Goal: Task Accomplishment & Management: Use online tool/utility

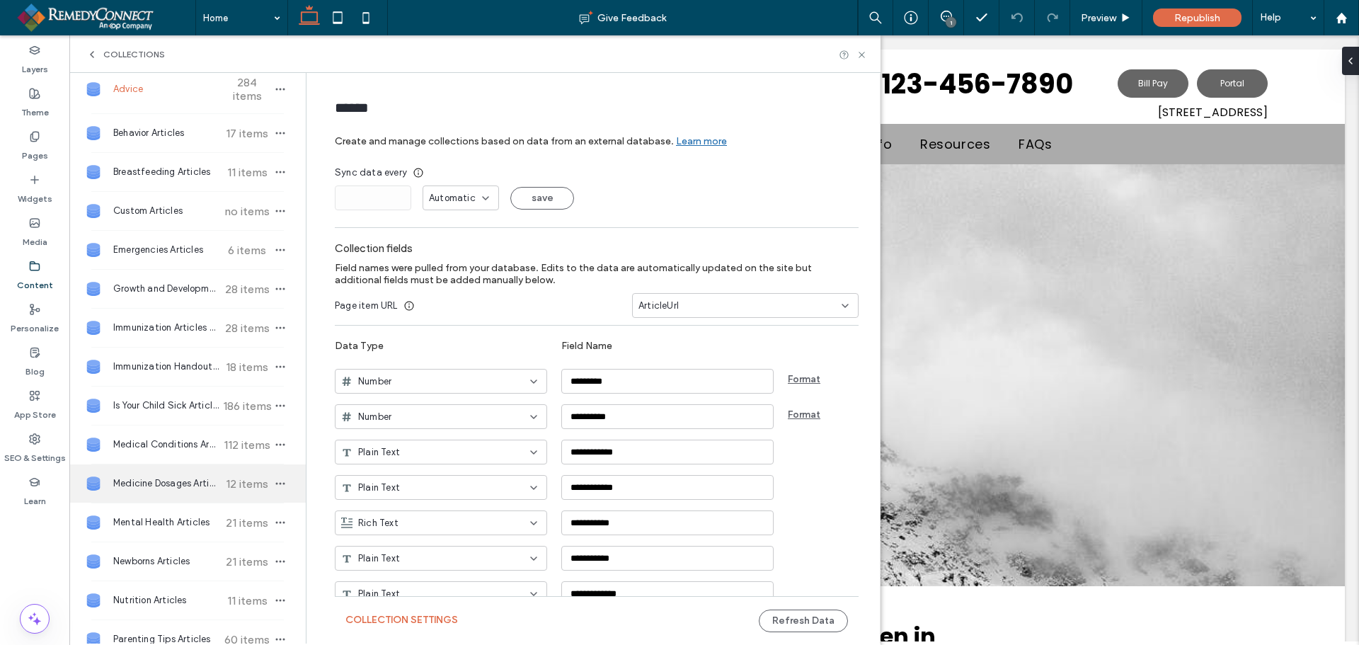
click at [147, 488] on span "Medicine Dosages Articles" at bounding box center [165, 483] width 105 height 14
type input "**********"
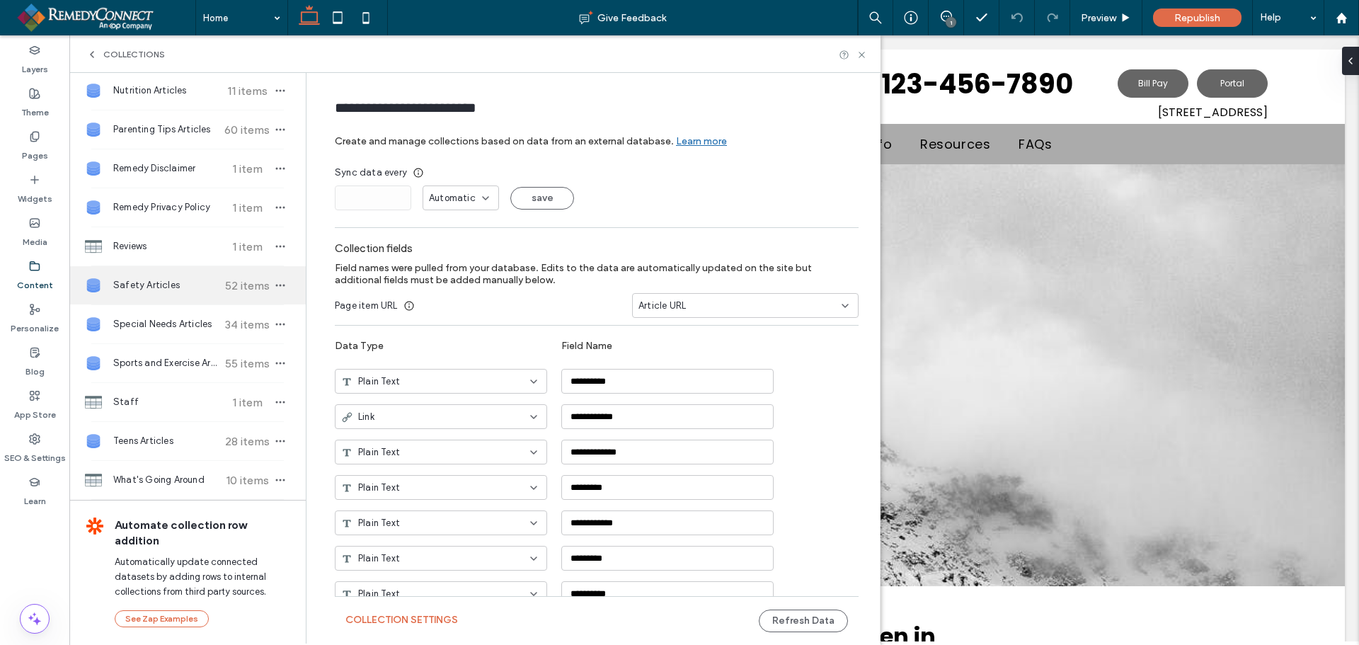
scroll to position [583, 0]
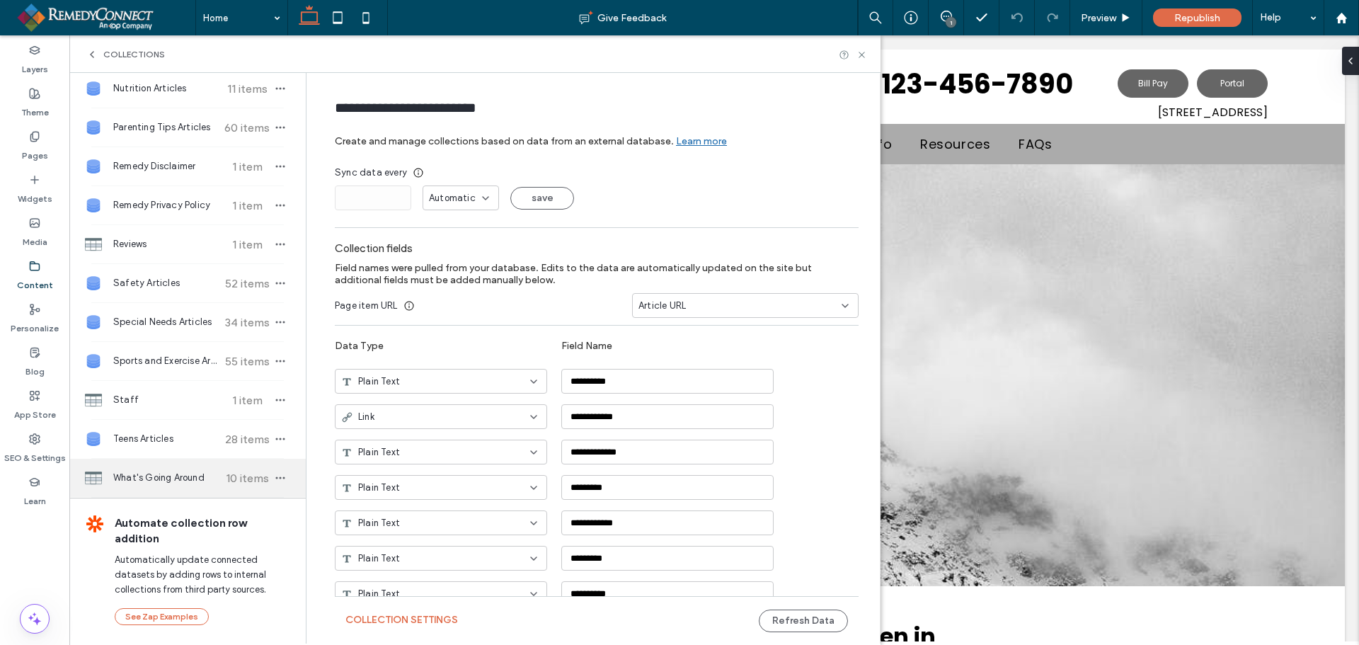
click at [139, 474] on span "What's Going Around" at bounding box center [165, 478] width 105 height 14
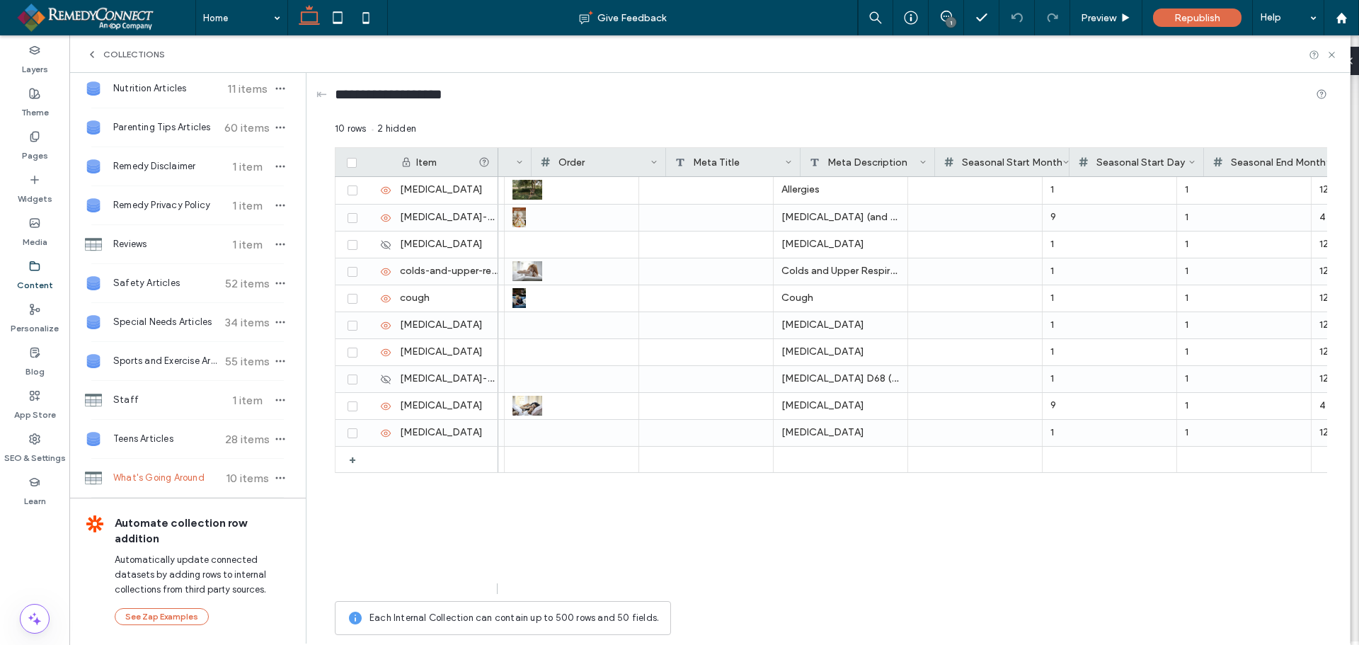
scroll to position [0, 514]
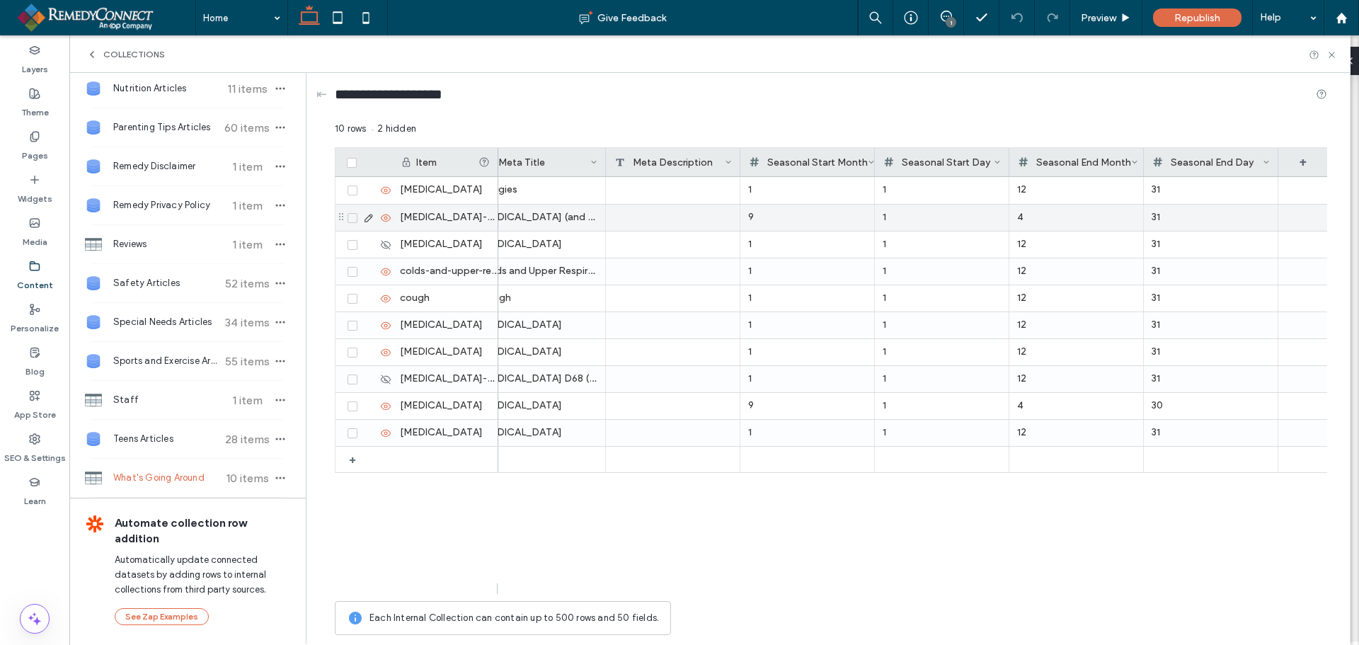
click at [367, 218] on icon at bounding box center [368, 217] width 11 height 11
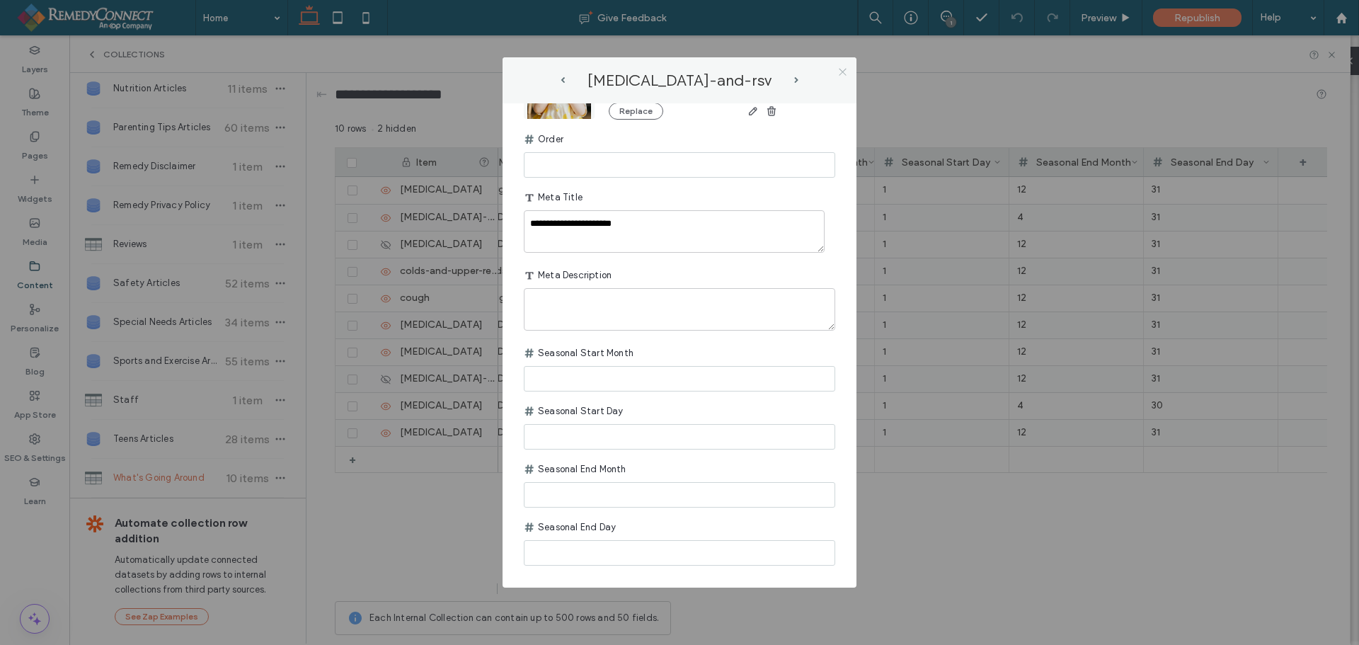
click at [839, 71] on icon at bounding box center [843, 72] width 11 height 11
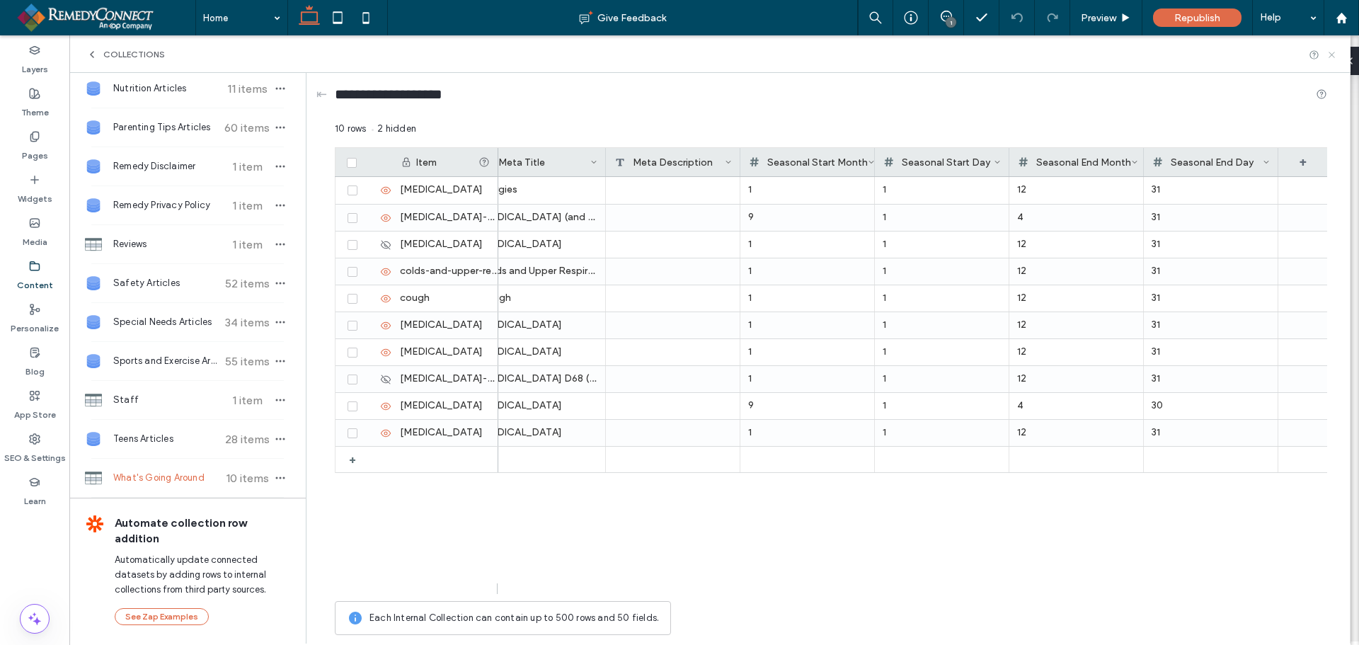
click at [1330, 51] on icon at bounding box center [1332, 55] width 11 height 11
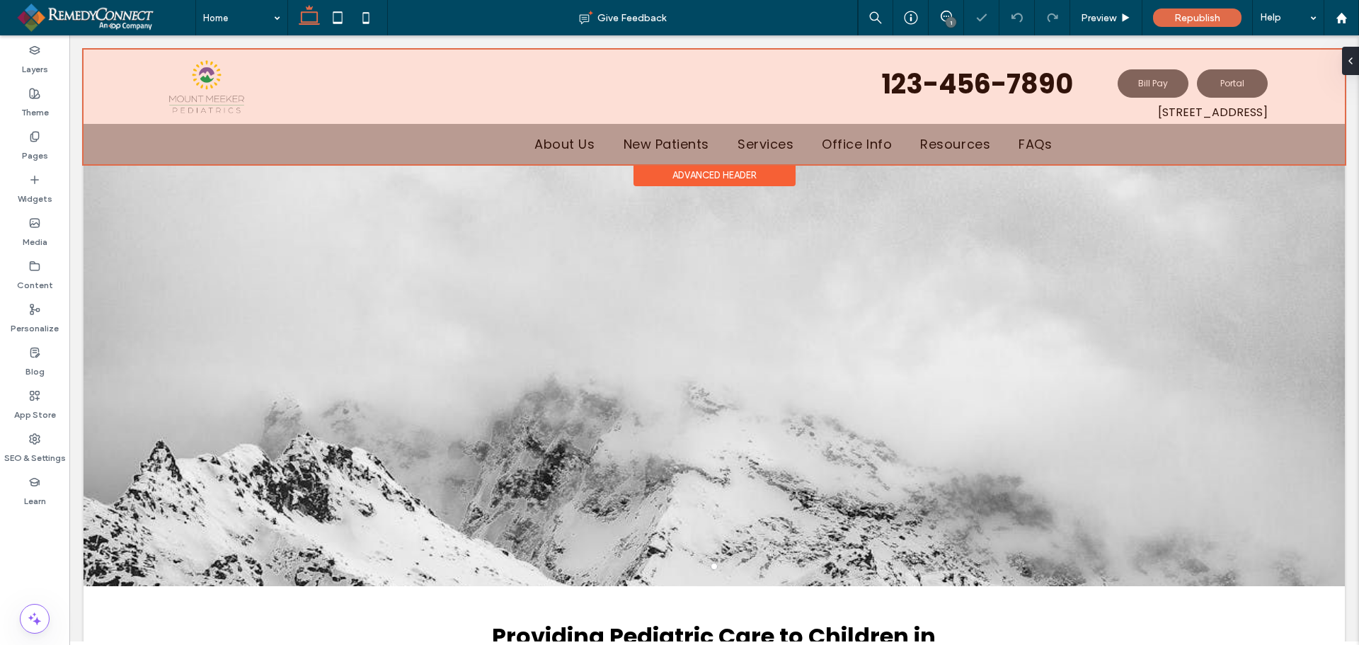
scroll to position [0, 0]
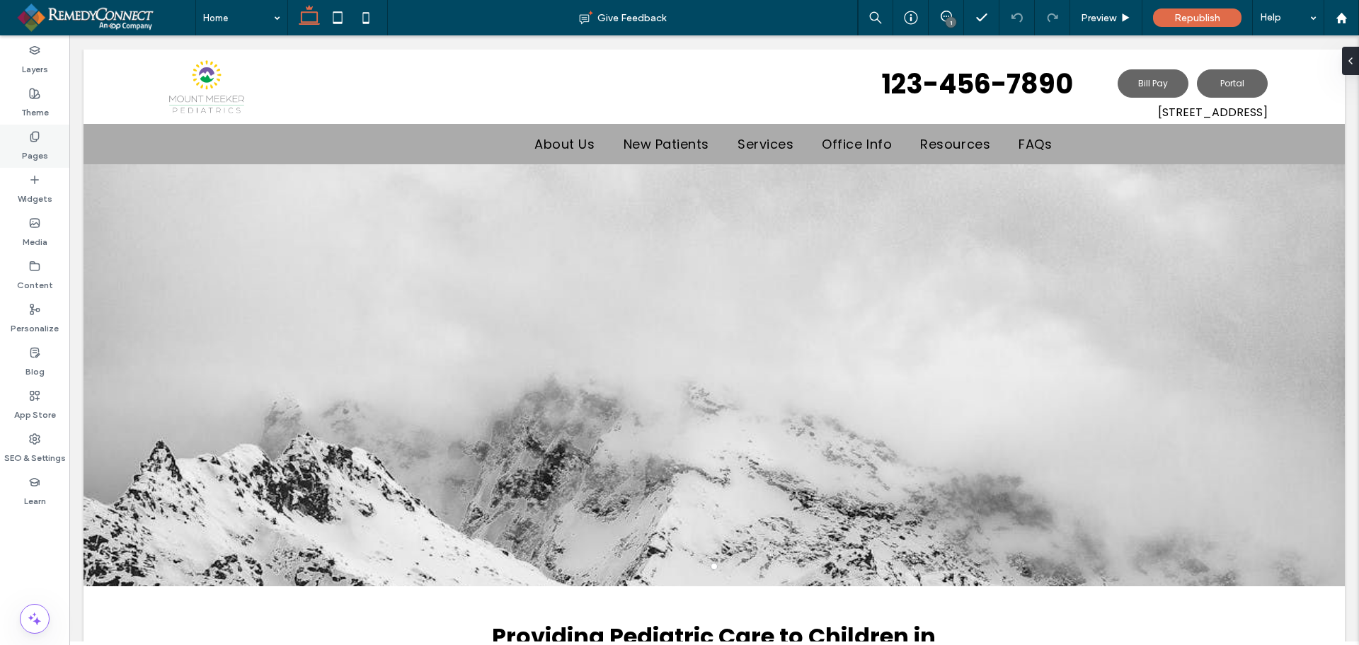
click at [31, 139] on use at bounding box center [34, 136] width 8 height 9
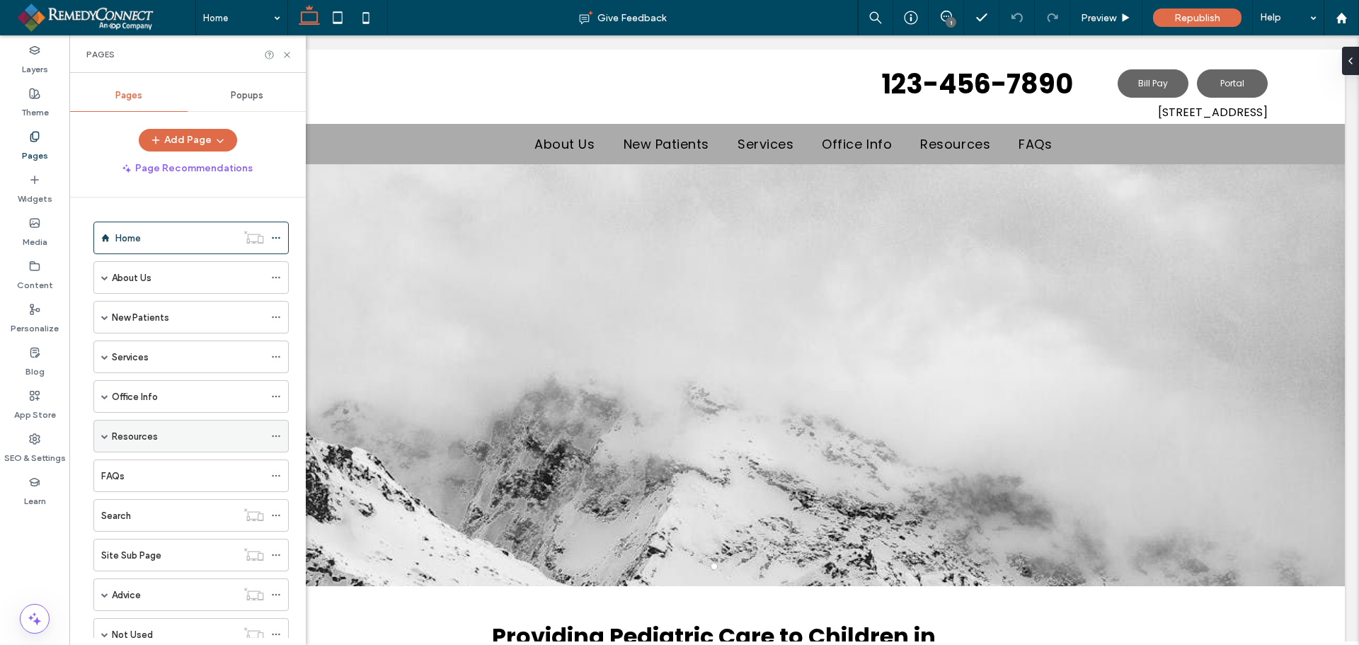
click at [105, 437] on span at bounding box center [104, 436] width 7 height 7
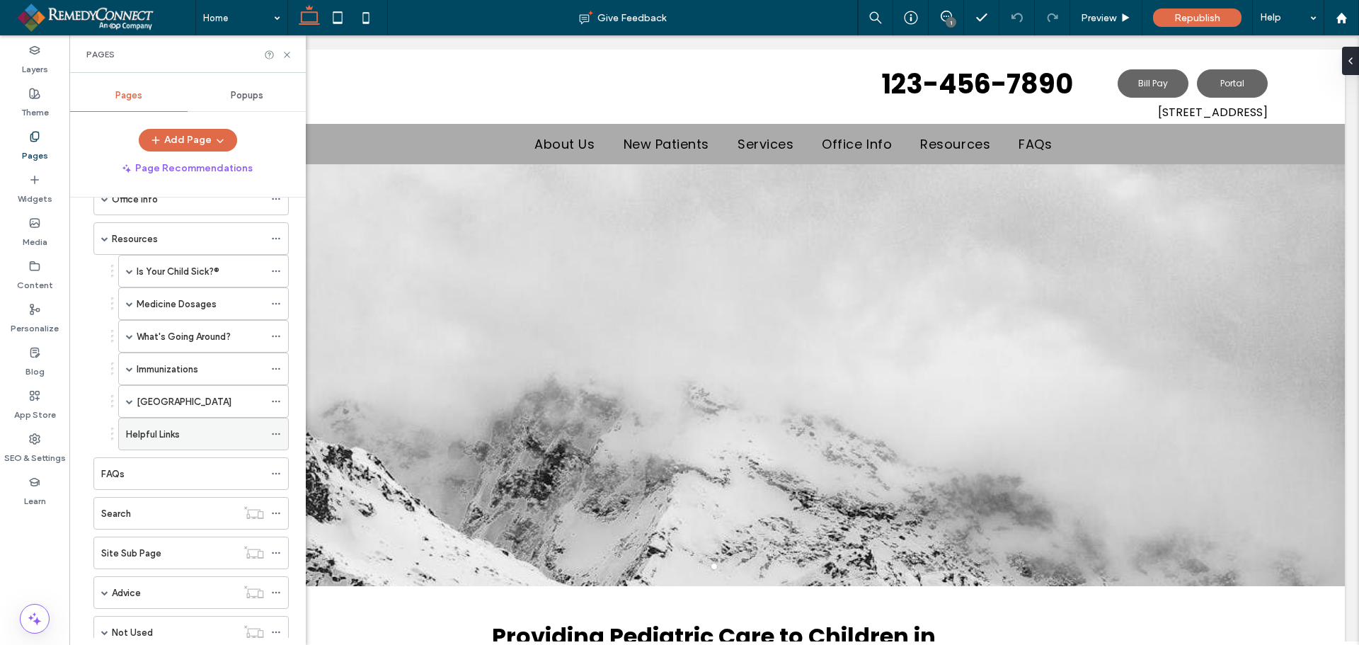
scroll to position [212, 0]
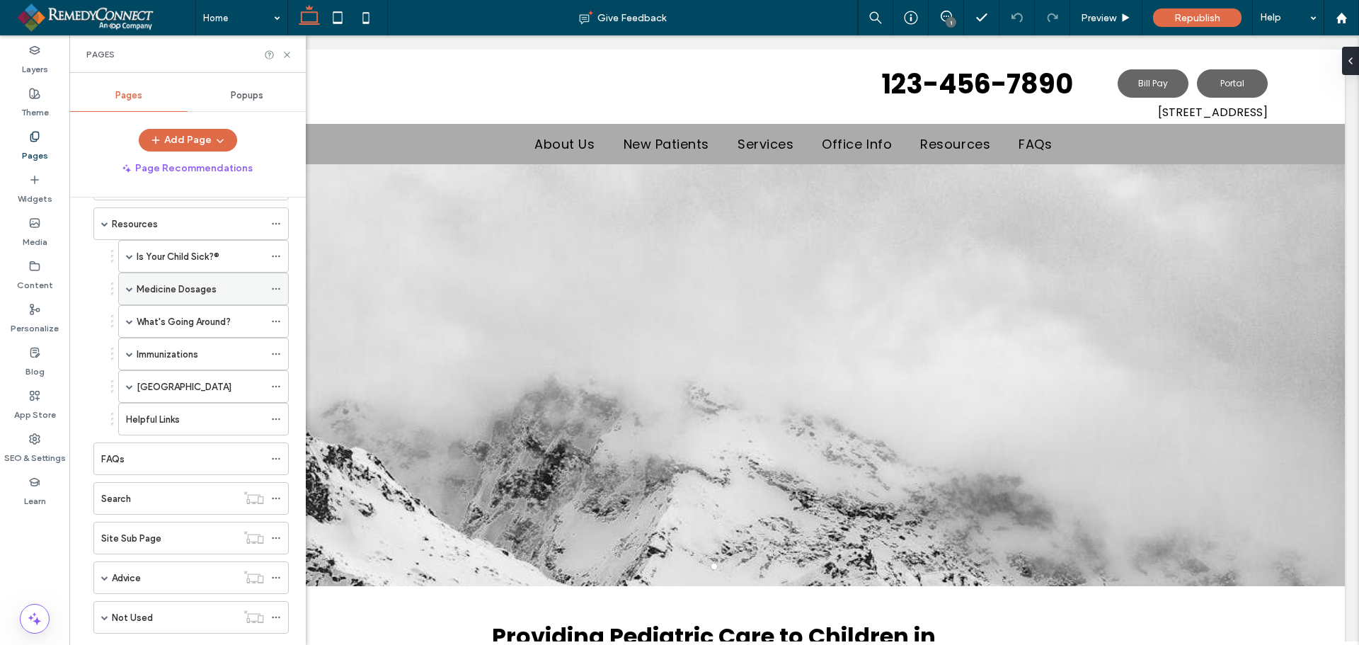
click at [162, 283] on label "Medicine Dosages" at bounding box center [177, 289] width 80 height 25
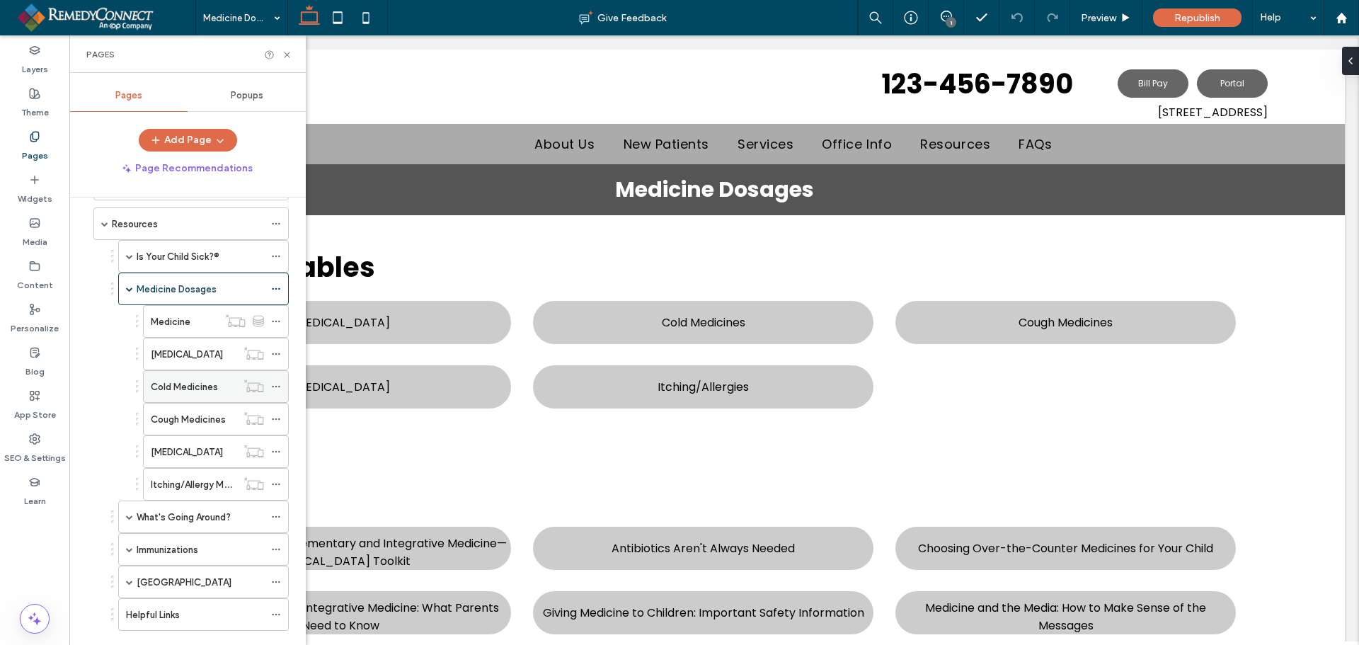
click at [171, 381] on label "Cold Medicines" at bounding box center [184, 387] width 67 height 25
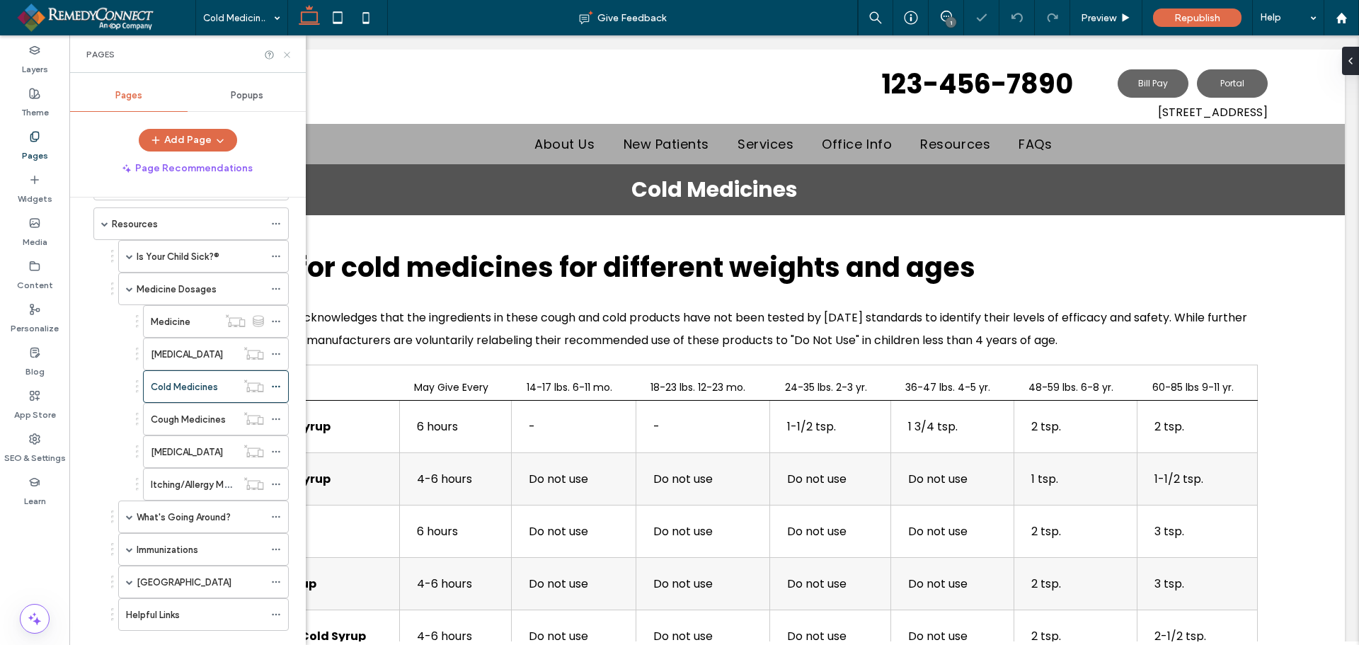
select select "Language Translate Widget"
click at [285, 50] on icon at bounding box center [287, 55] width 11 height 11
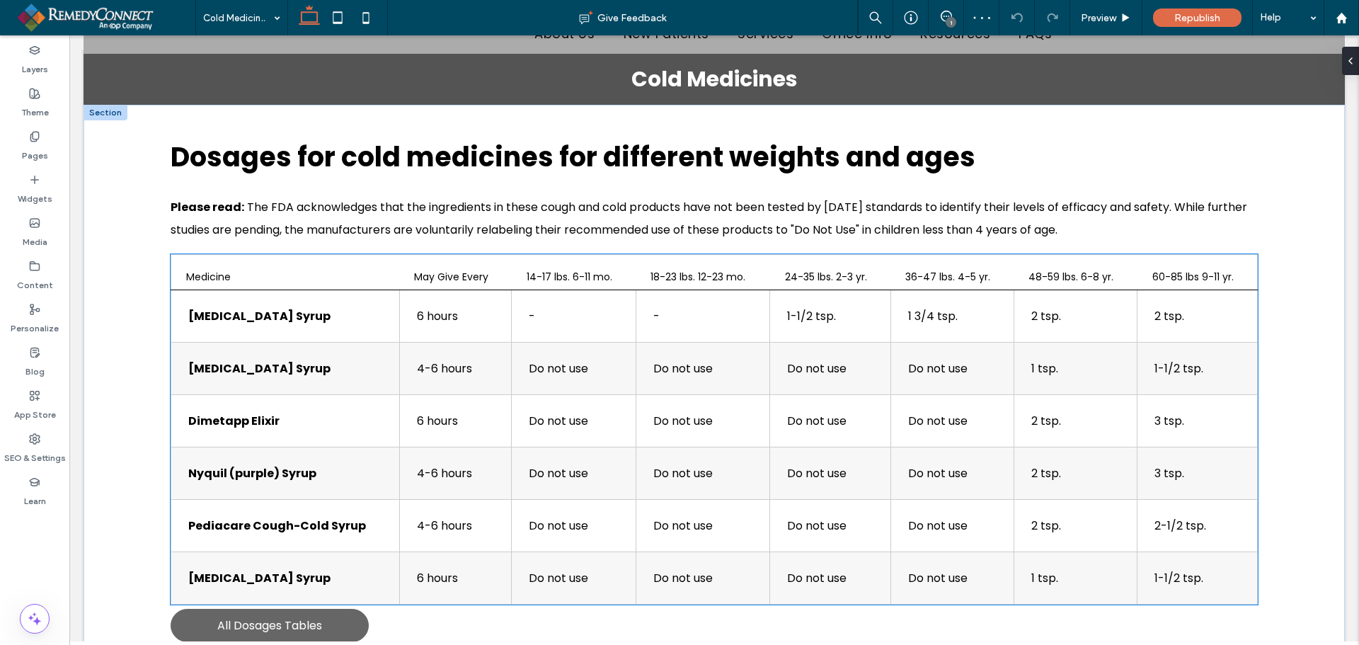
scroll to position [142, 0]
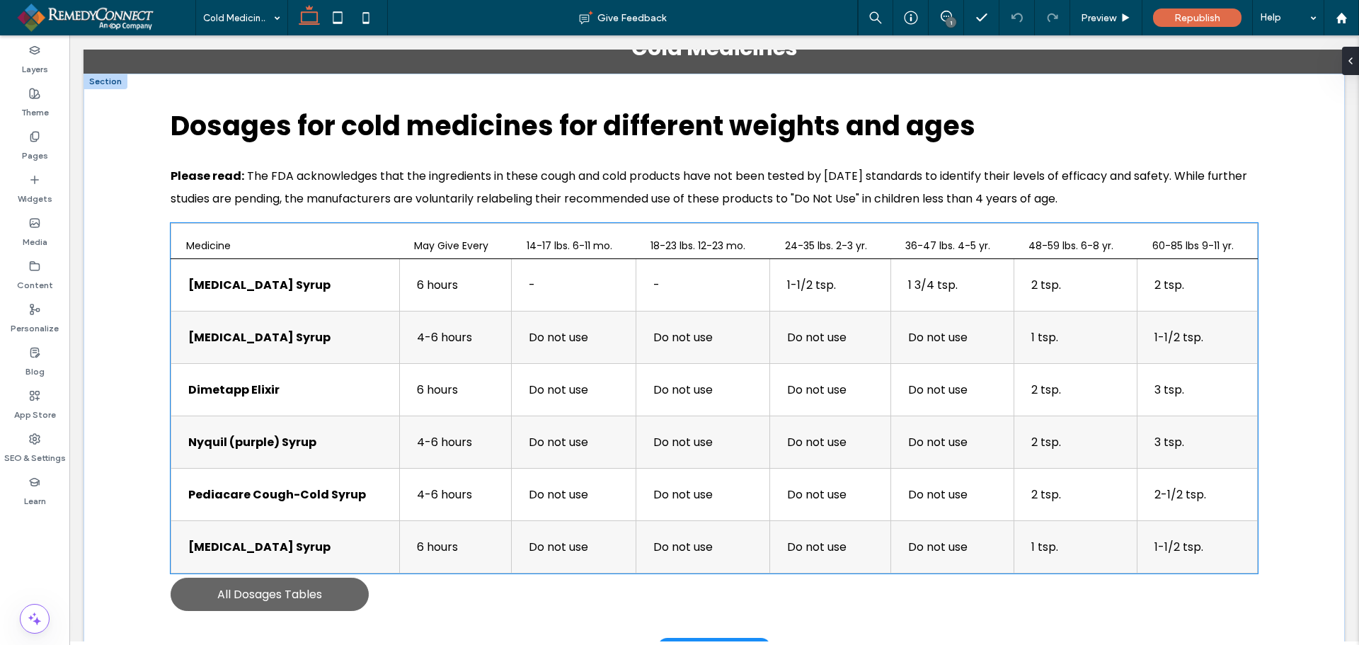
click at [607, 313] on td "Do not use" at bounding box center [574, 338] width 125 height 52
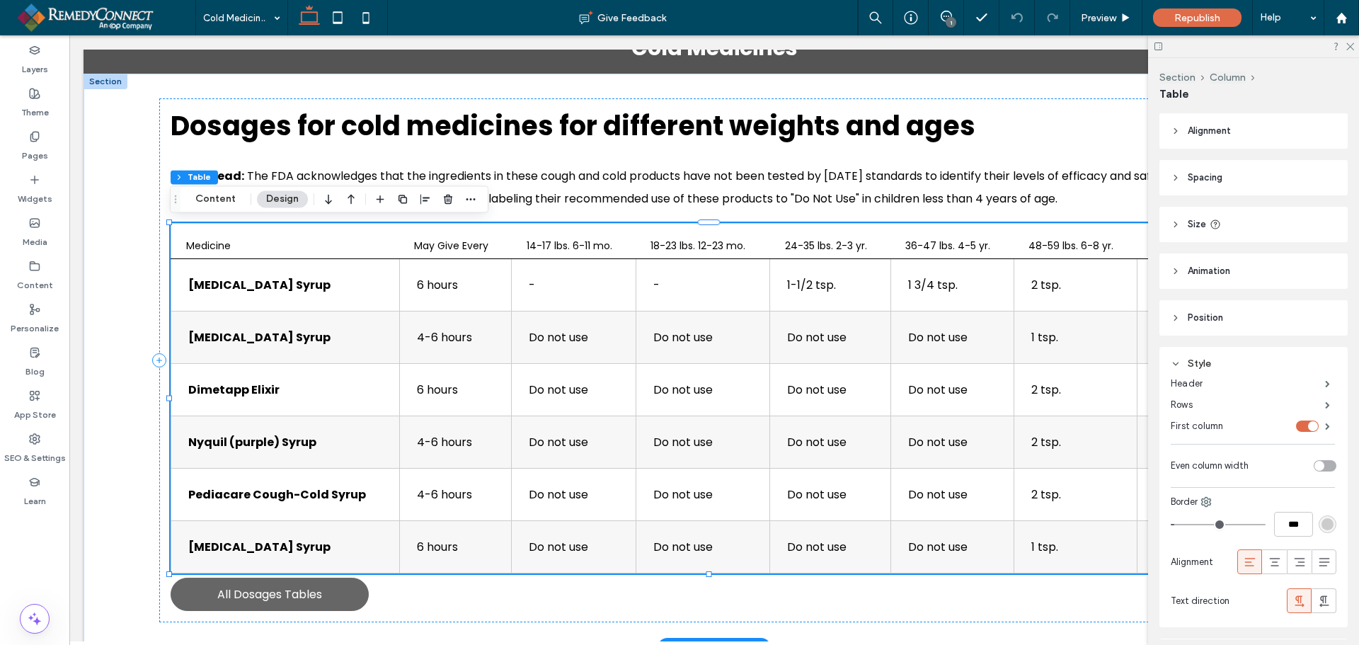
click at [607, 315] on td "Do not use" at bounding box center [574, 338] width 125 height 52
click at [224, 198] on button "Content" at bounding box center [215, 198] width 59 height 17
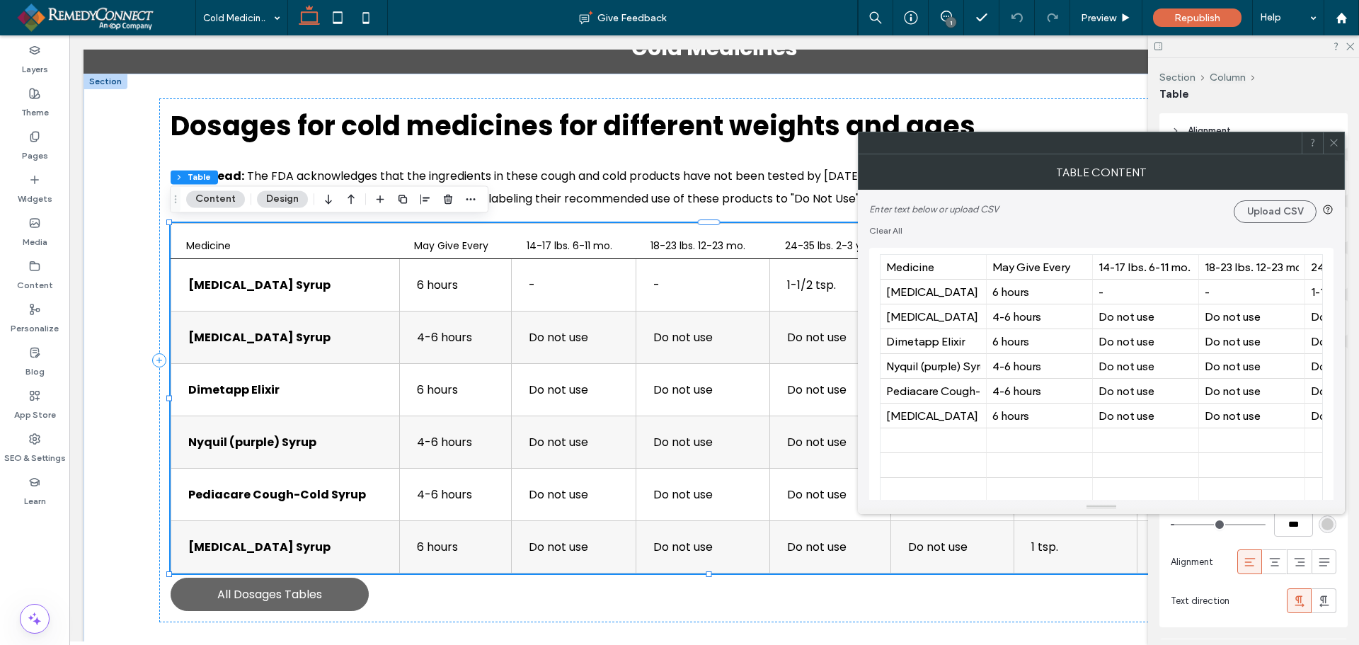
click at [1332, 142] on icon at bounding box center [1334, 142] width 11 height 11
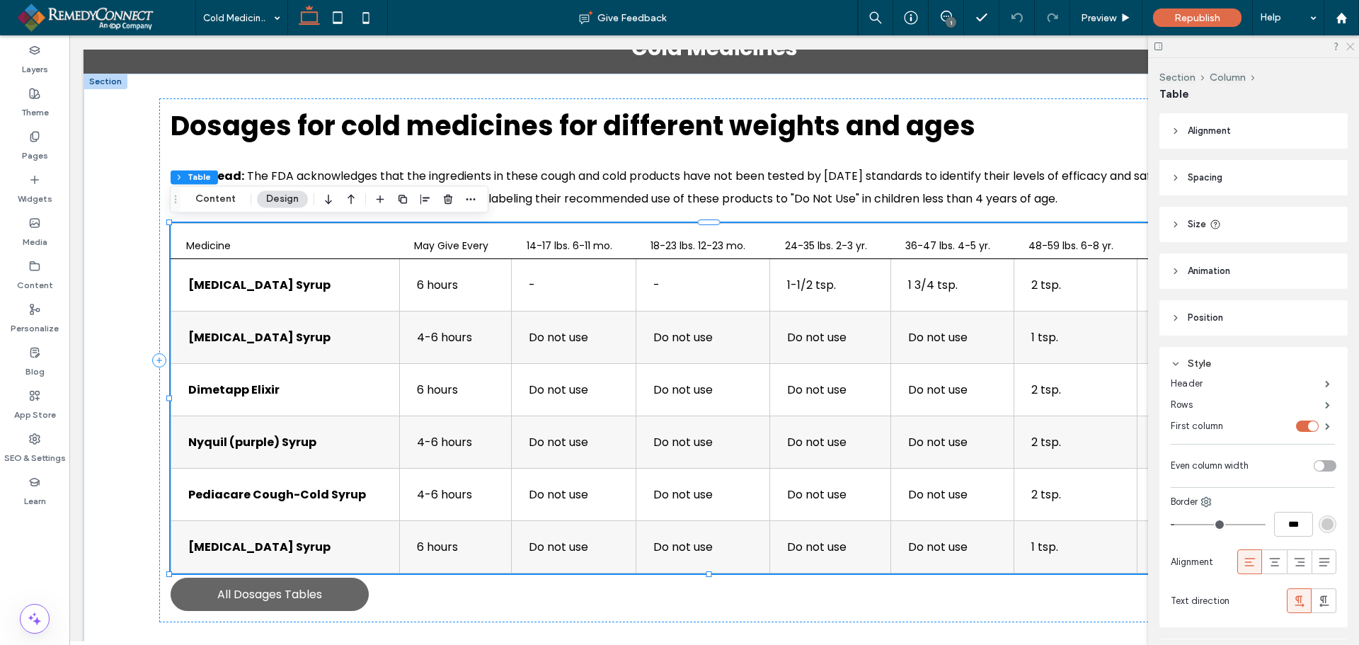
click at [1346, 47] on icon at bounding box center [1349, 45] width 9 height 9
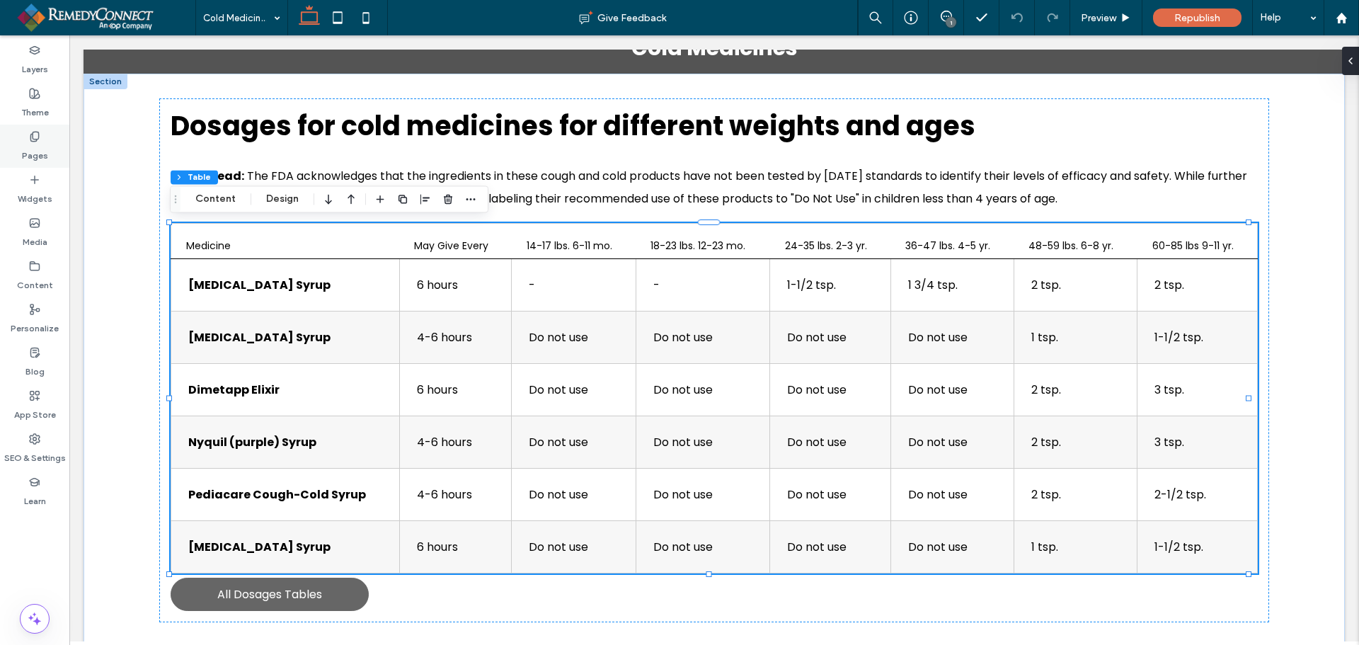
click at [29, 132] on div "Pages" at bounding box center [34, 146] width 69 height 43
